Goal: Information Seeking & Learning: Learn about a topic

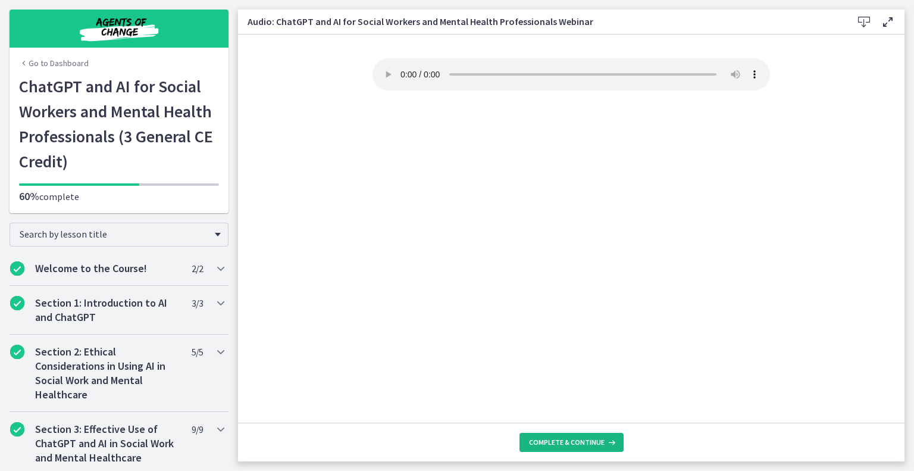
click at [605, 441] on icon at bounding box center [611, 443] width 12 height 10
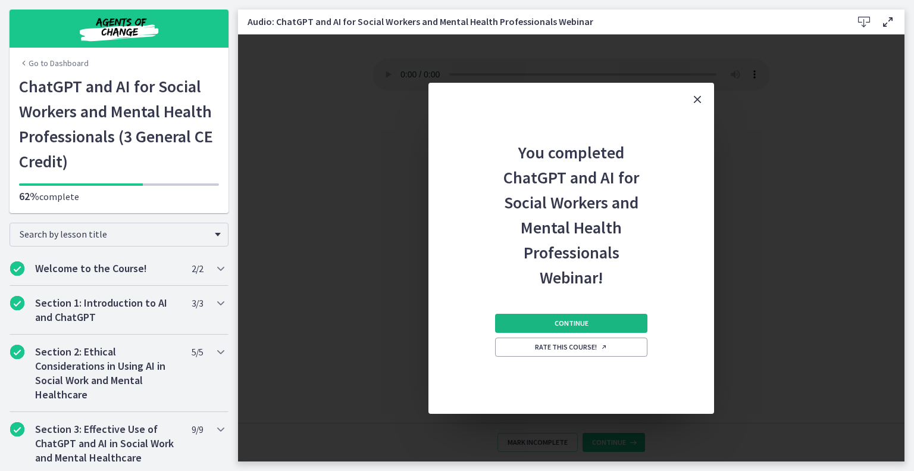
click at [583, 323] on span "Continue" at bounding box center [572, 323] width 34 height 10
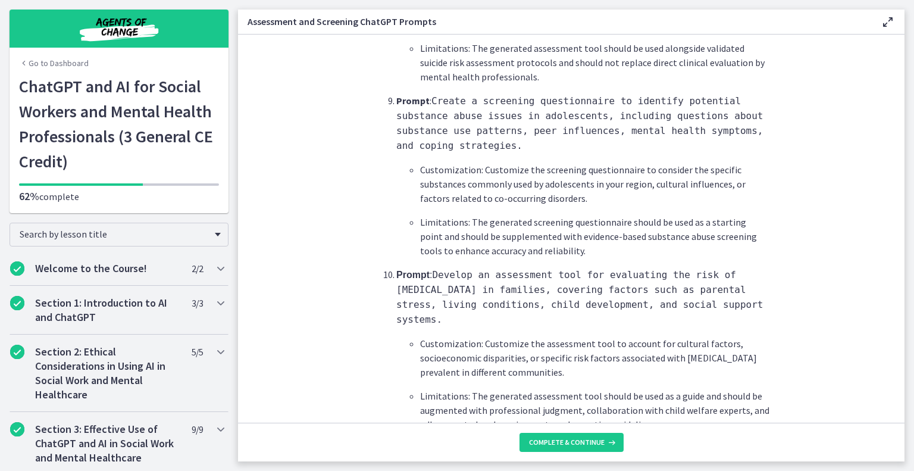
scroll to position [1763, 0]
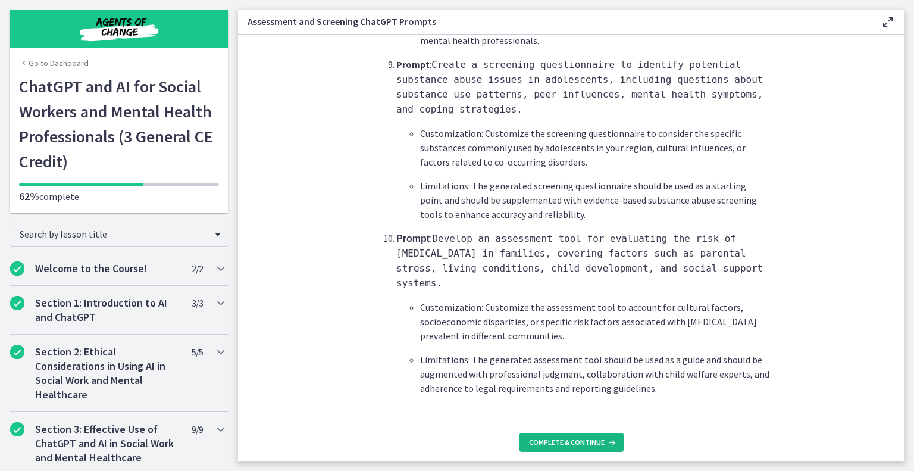
click at [558, 450] on button "Complete & continue" at bounding box center [572, 442] width 104 height 19
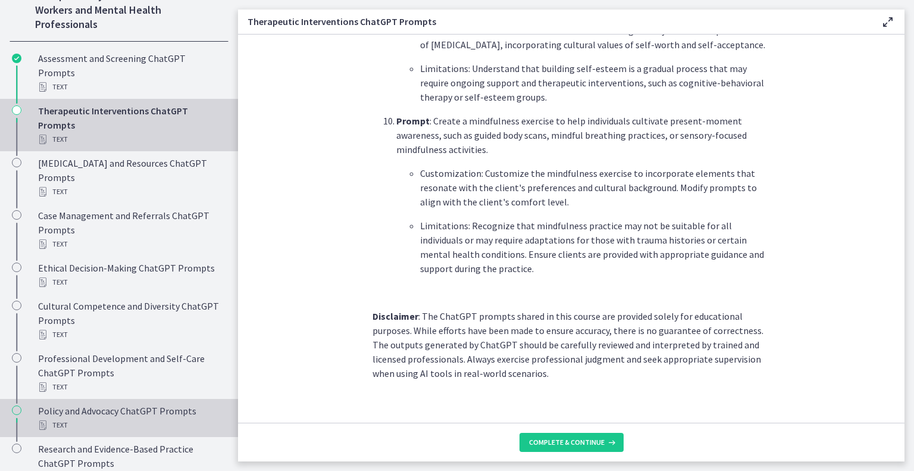
scroll to position [896, 0]
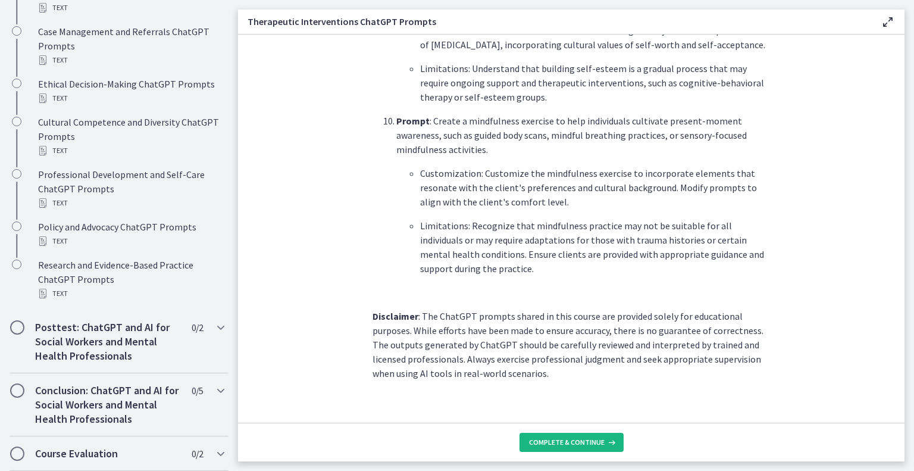
click at [580, 449] on button "Complete & continue" at bounding box center [572, 442] width 104 height 19
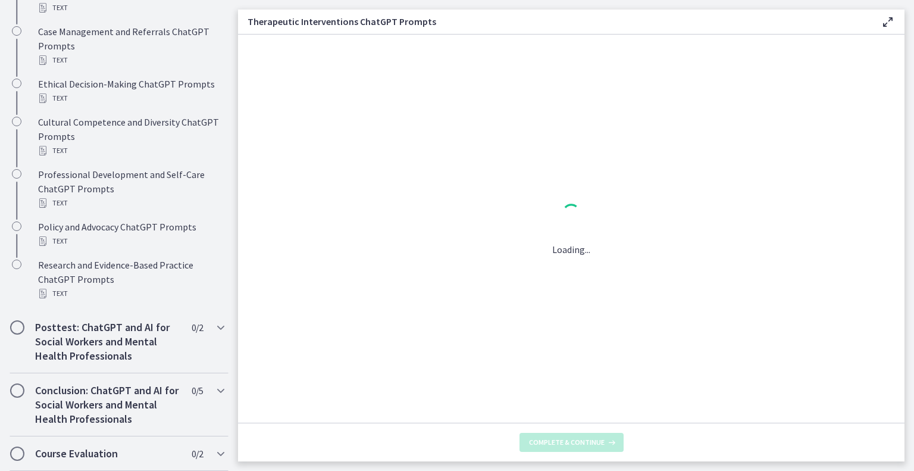
scroll to position [0, 0]
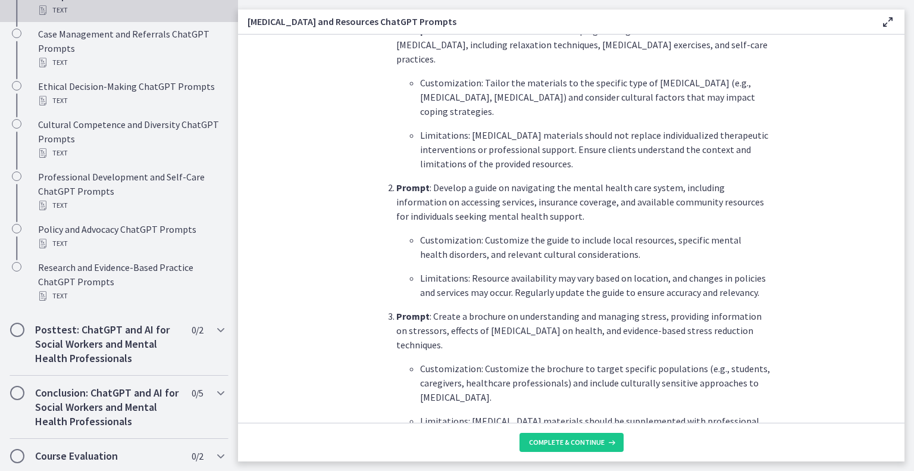
scroll to position [476, 0]
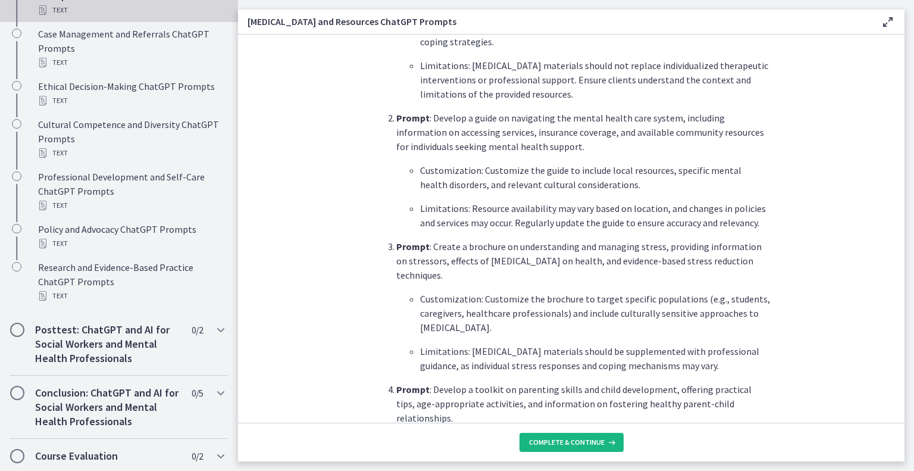
click at [583, 439] on span "Complete & continue" at bounding box center [567, 443] width 76 height 10
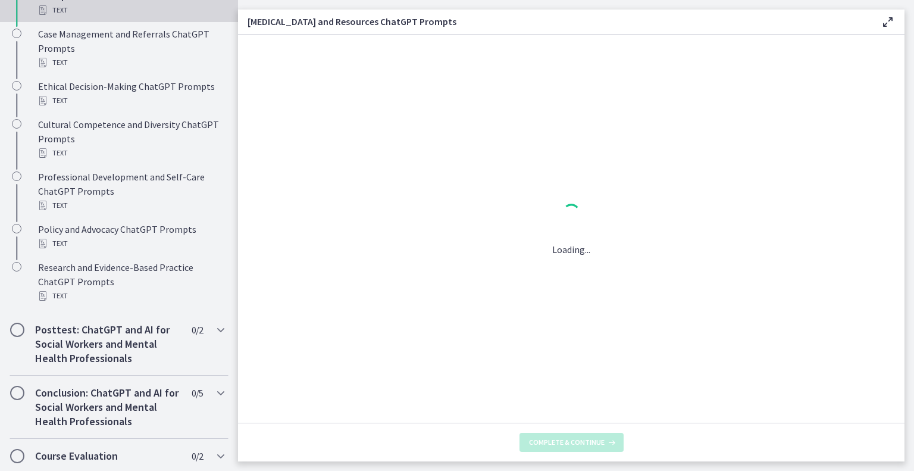
scroll to position [0, 0]
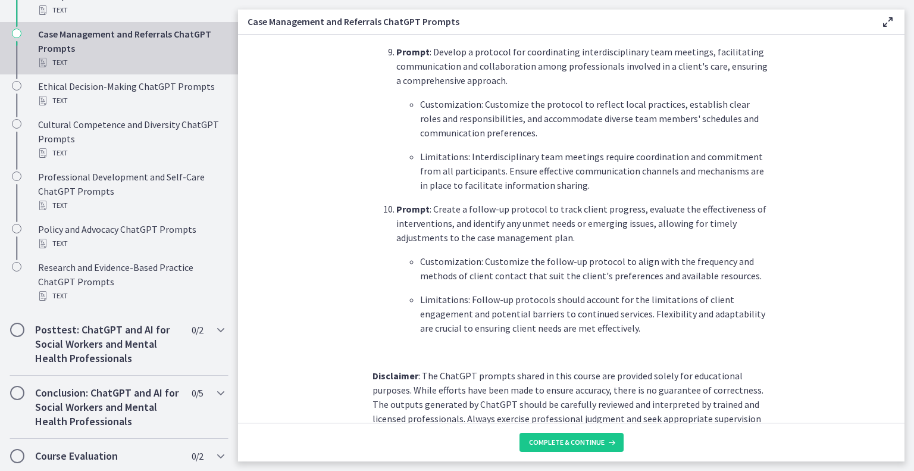
scroll to position [1573, 0]
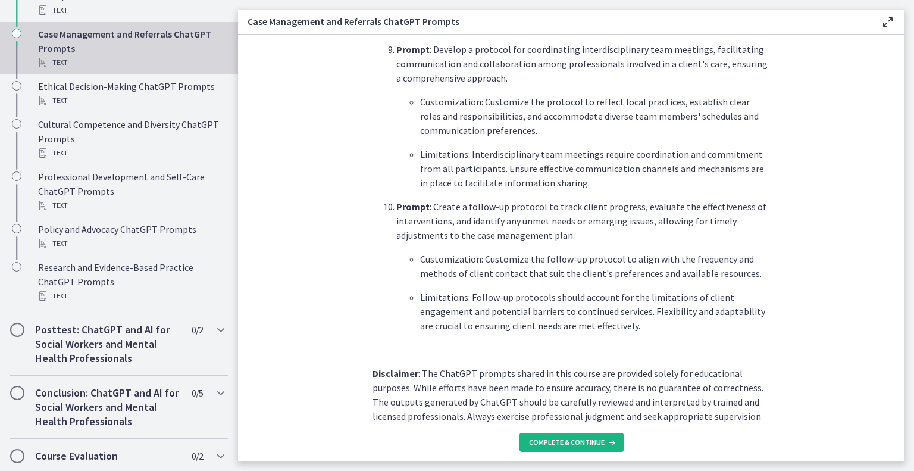
click at [582, 438] on span "Complete & continue" at bounding box center [567, 443] width 76 height 10
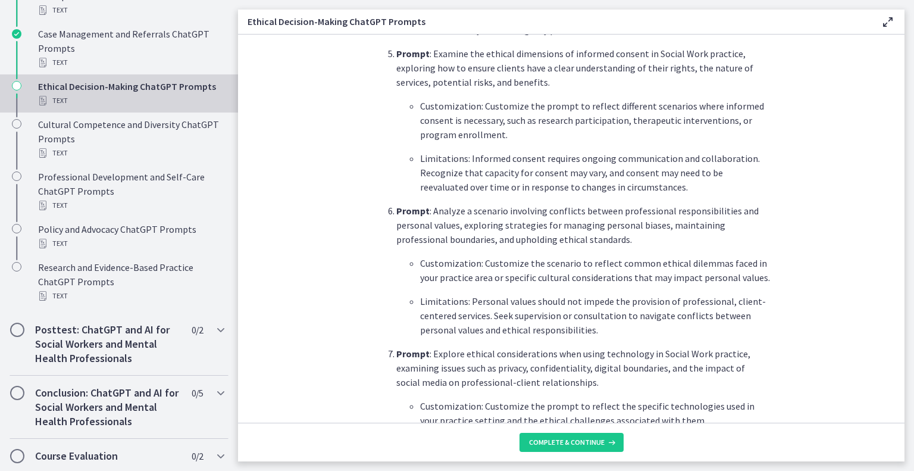
scroll to position [1072, 0]
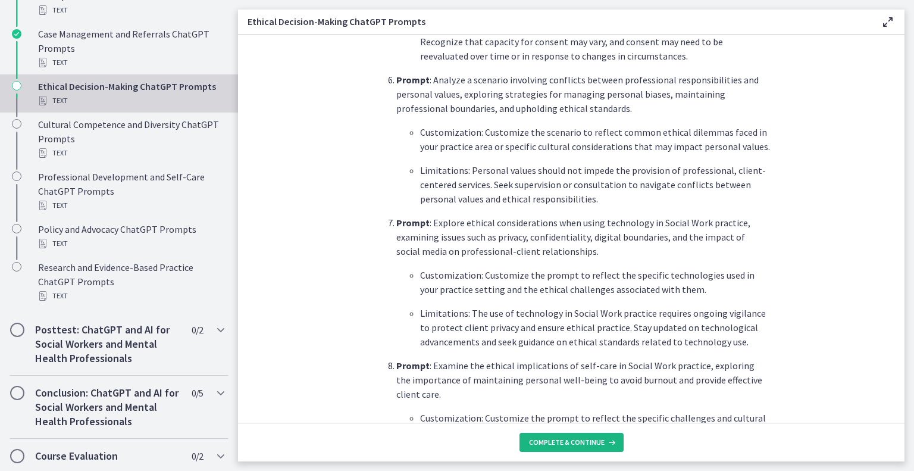
click at [611, 441] on icon at bounding box center [611, 443] width 12 height 10
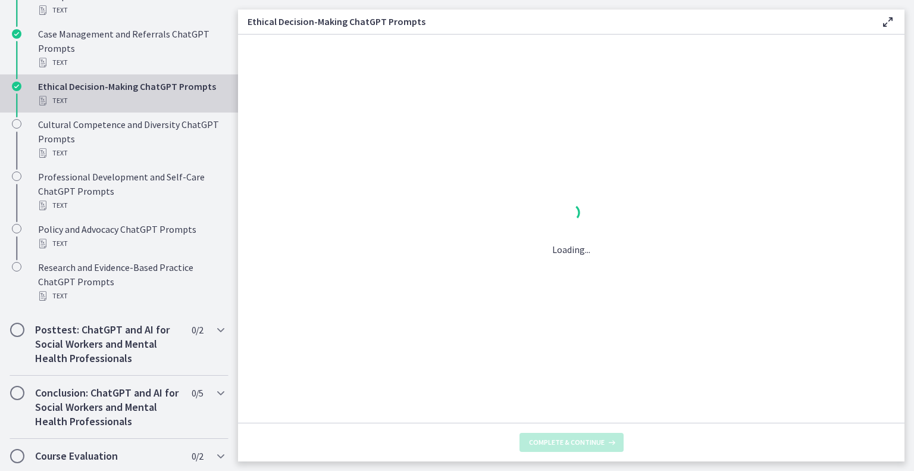
scroll to position [0, 0]
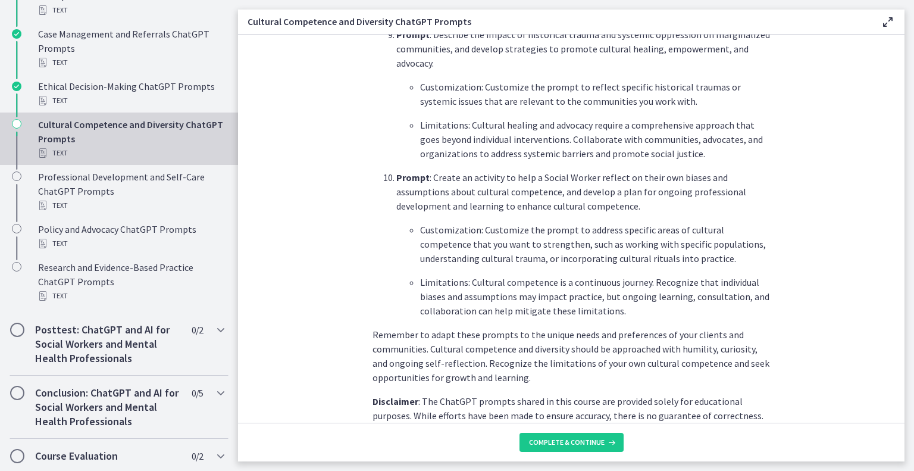
scroll to position [1667, 0]
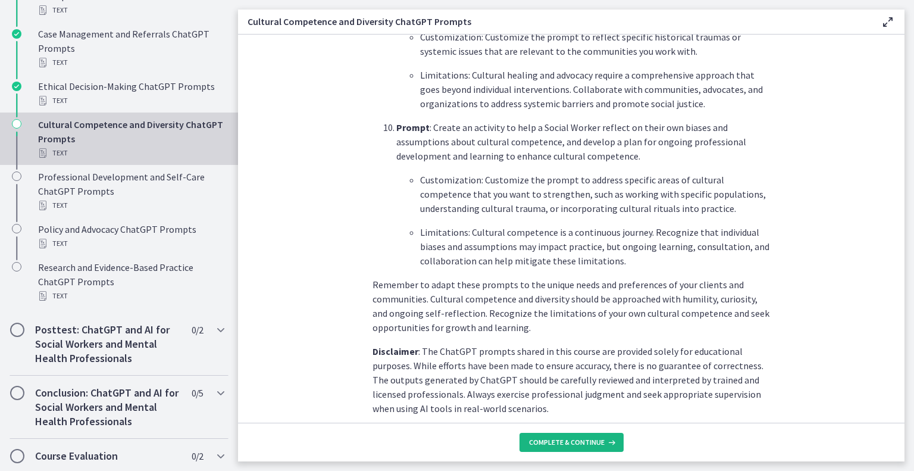
click at [548, 440] on span "Complete & continue" at bounding box center [567, 443] width 76 height 10
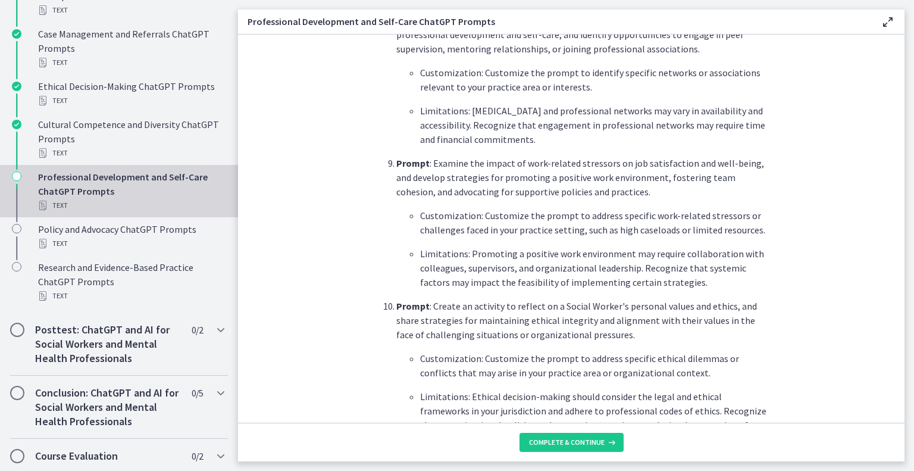
scroll to position [1716, 0]
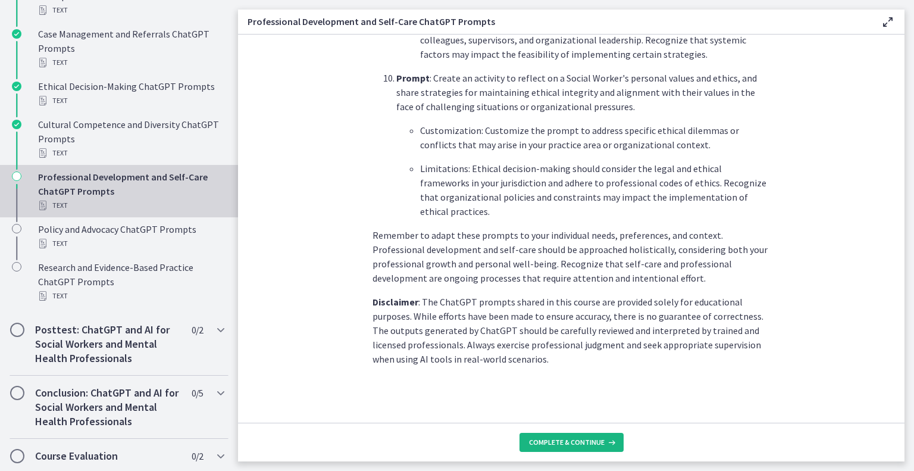
click at [570, 438] on span "Complete & continue" at bounding box center [567, 443] width 76 height 10
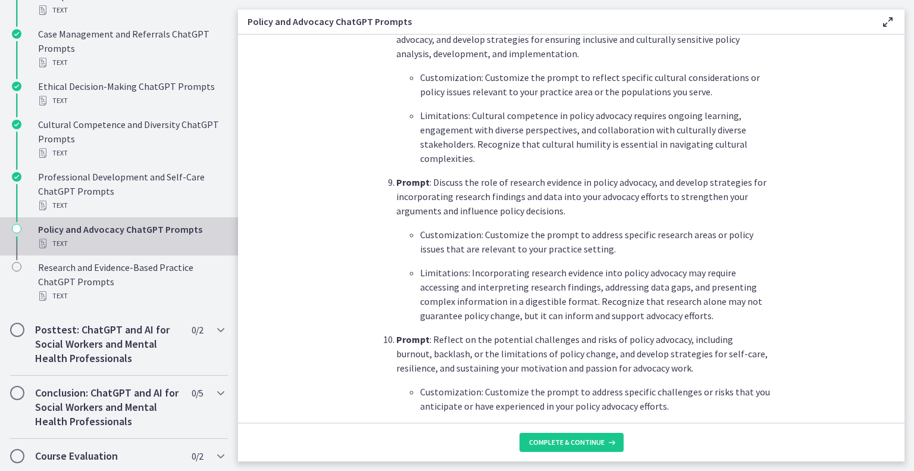
scroll to position [1716, 0]
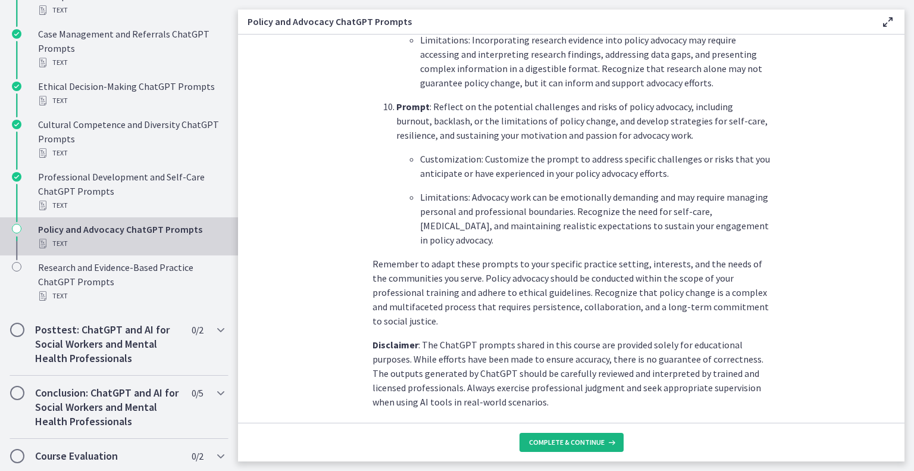
click at [567, 446] on span "Complete & continue" at bounding box center [567, 443] width 76 height 10
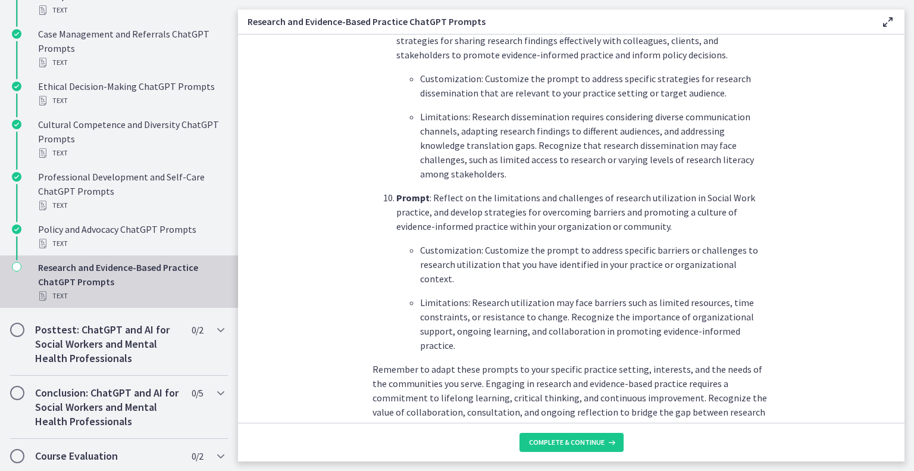
scroll to position [1797, 0]
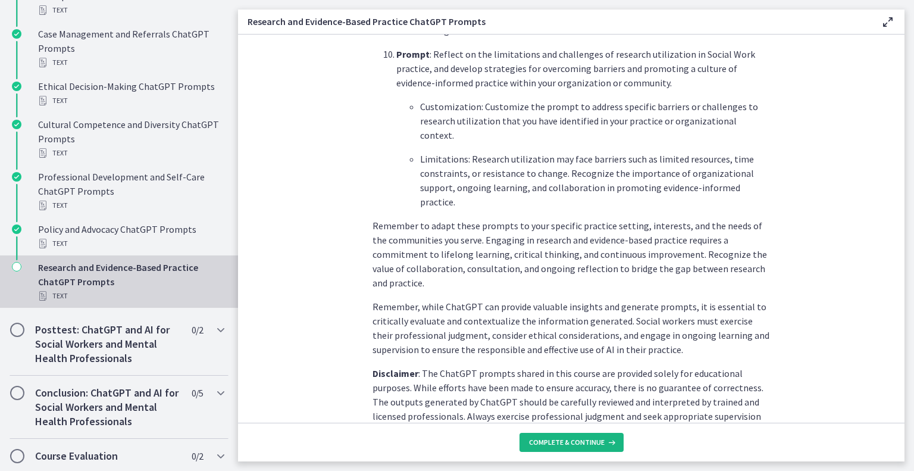
click at [602, 445] on span "Complete & continue" at bounding box center [567, 443] width 76 height 10
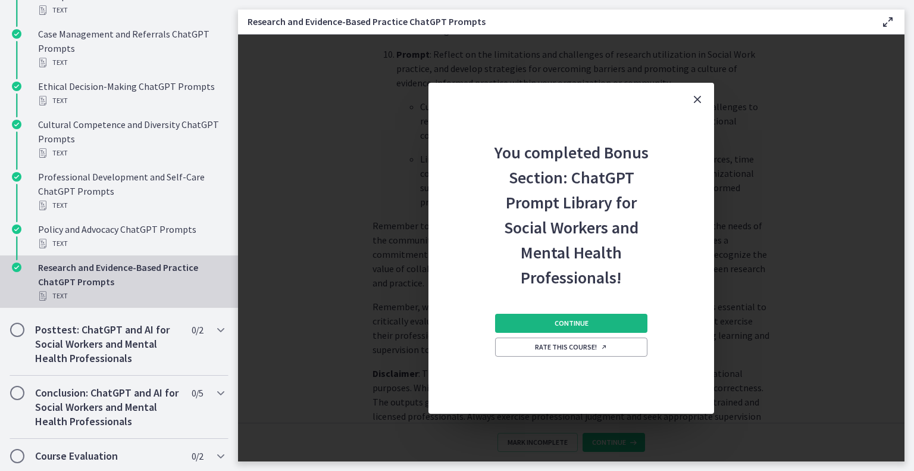
click at [551, 321] on button "Continue" at bounding box center [571, 323] width 152 height 19
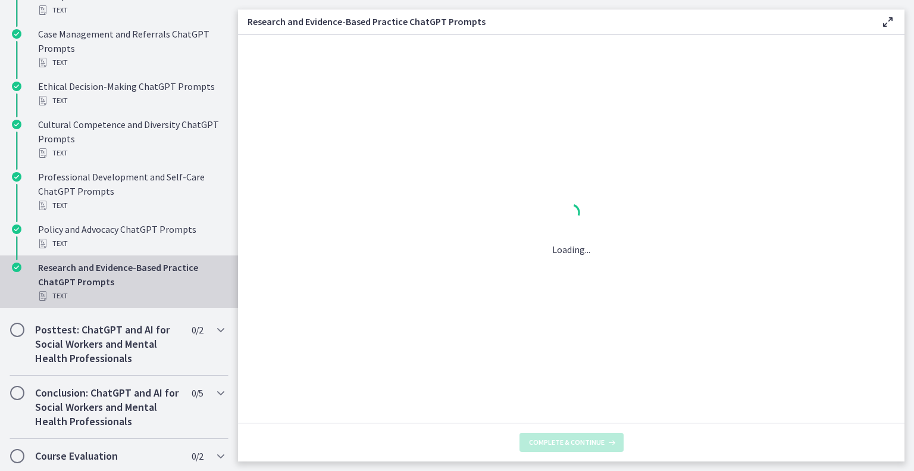
scroll to position [0, 0]
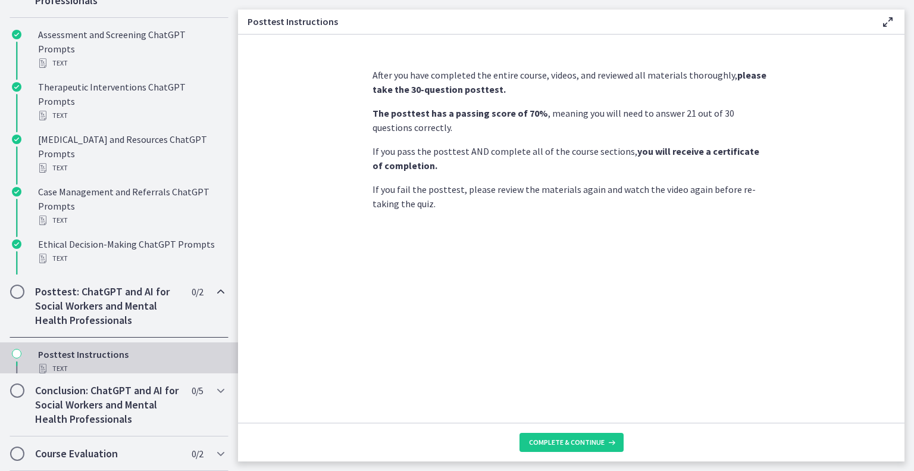
scroll to position [544, 0]
